Goal: Communication & Community: Answer question/provide support

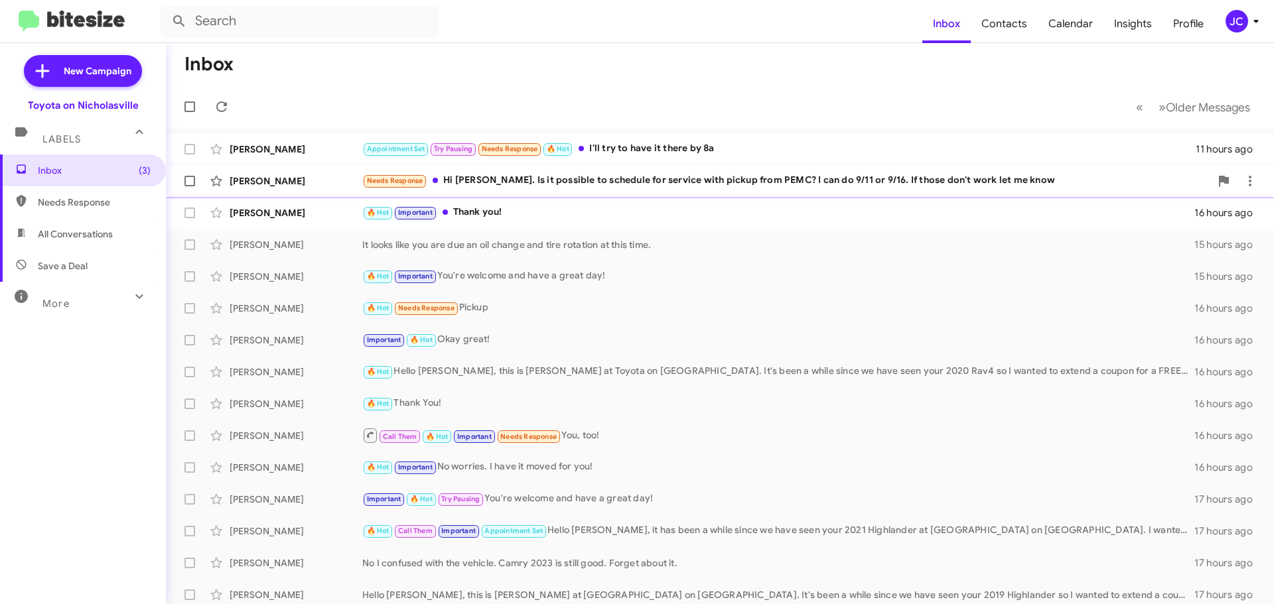
click at [260, 171] on div "[PERSON_NAME] Needs Response Hi [PERSON_NAME]. Is it possible to schedule for s…" at bounding box center [720, 181] width 1087 height 27
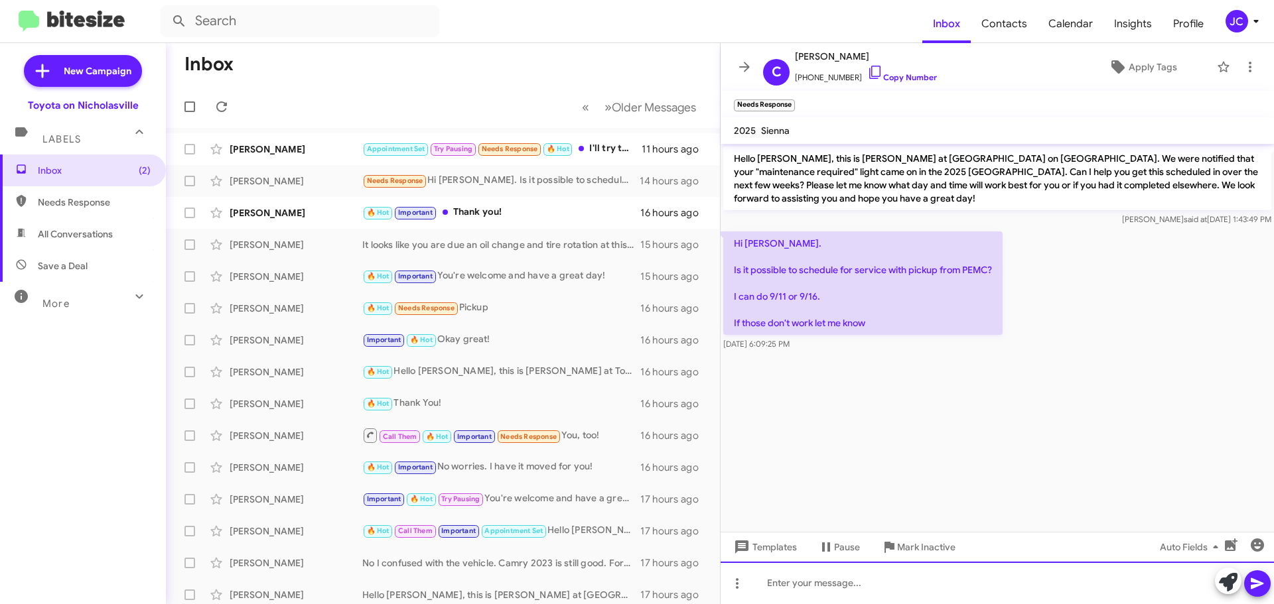
click at [818, 589] on div at bounding box center [997, 583] width 553 height 42
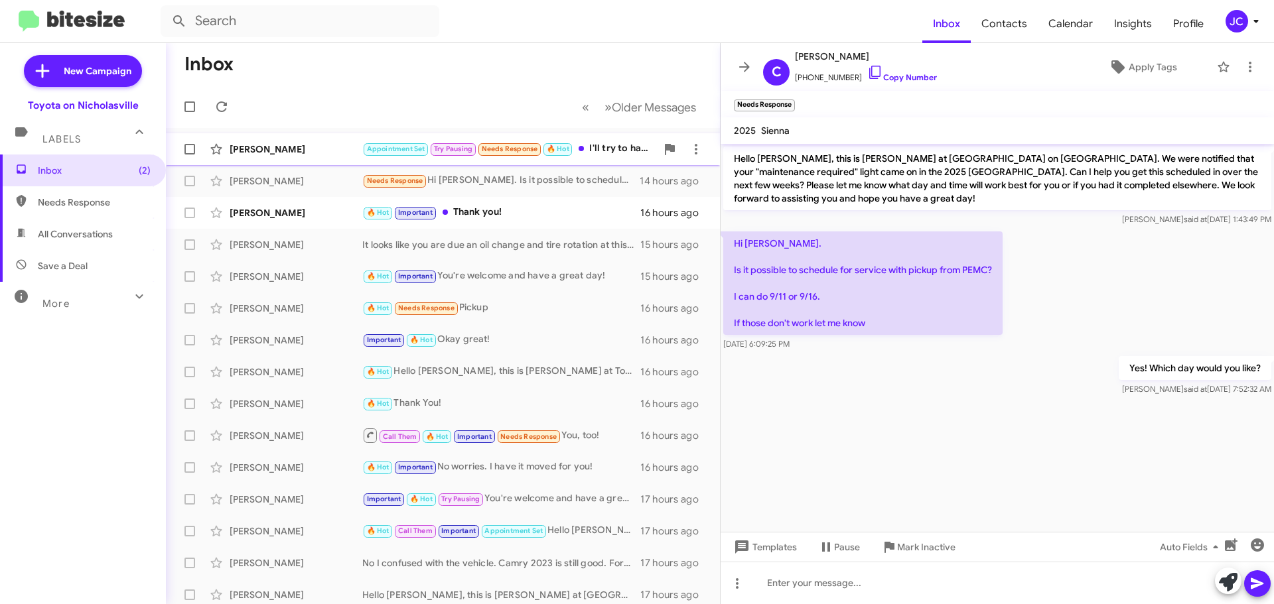
click at [257, 146] on div "[PERSON_NAME]" at bounding box center [296, 149] width 133 height 13
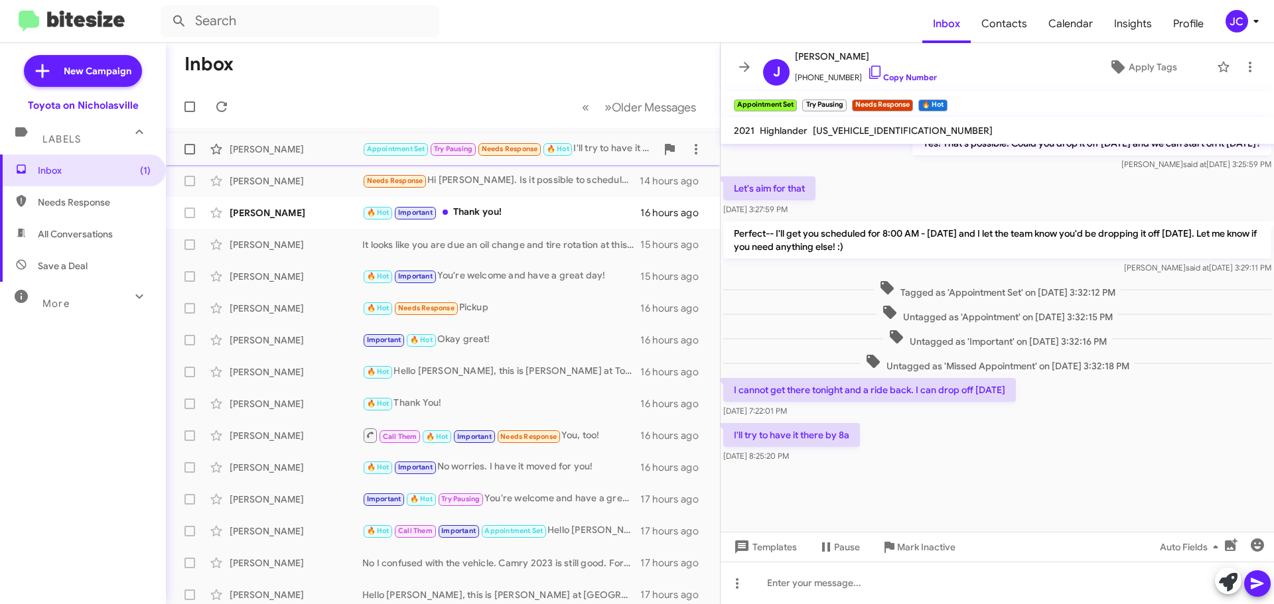
click at [193, 147] on span at bounding box center [189, 149] width 11 height 11
click at [190, 155] on input "checkbox" at bounding box center [189, 155] width 1 height 1
checkbox input "true"
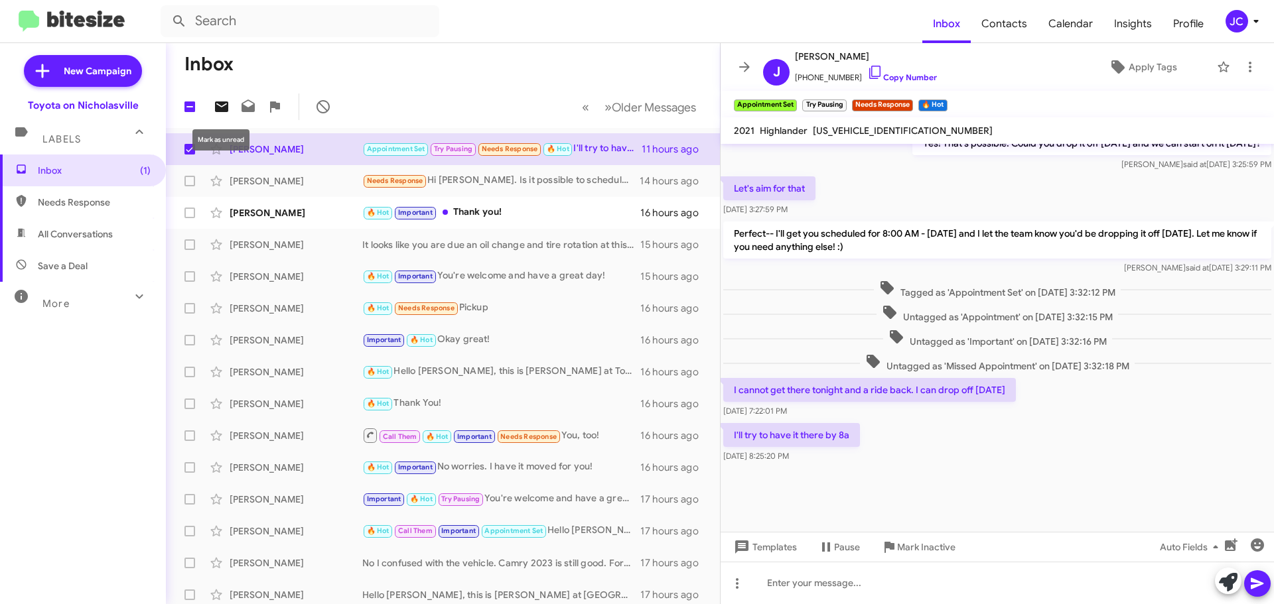
click at [224, 104] on icon at bounding box center [221, 107] width 13 height 11
